Goal: Transaction & Acquisition: Purchase product/service

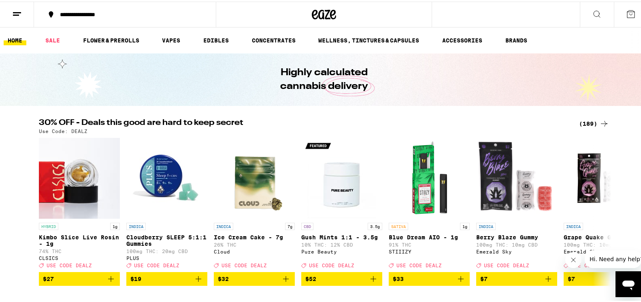
click at [585, 121] on div "(189)" at bounding box center [594, 122] width 30 height 10
